Goal: Task Accomplishment & Management: Use online tool/utility

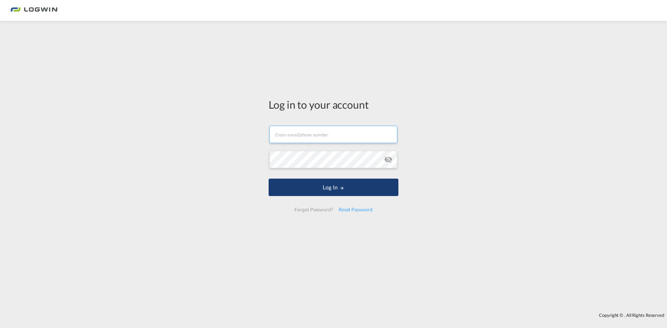
type input "[PERSON_NAME][EMAIL_ADDRESS][PERSON_NAME][DOMAIN_NAME]"
click at [304, 193] on button "Log In" at bounding box center [333, 187] width 130 height 17
